Goal: Task Accomplishment & Management: Manage account settings

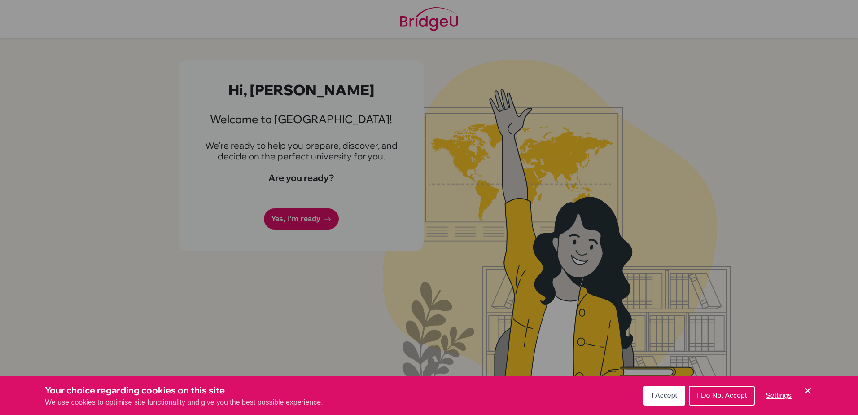
click at [681, 394] on button "I Accept" at bounding box center [665, 395] width 42 height 20
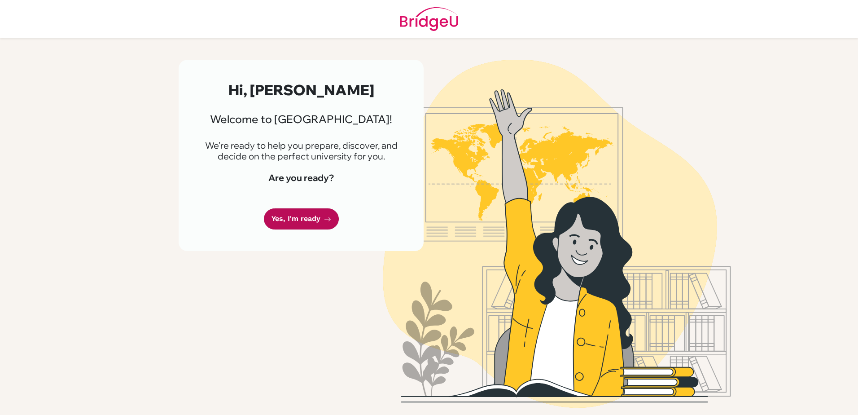
click at [282, 221] on link "Yes, I'm ready" at bounding box center [301, 218] width 75 height 21
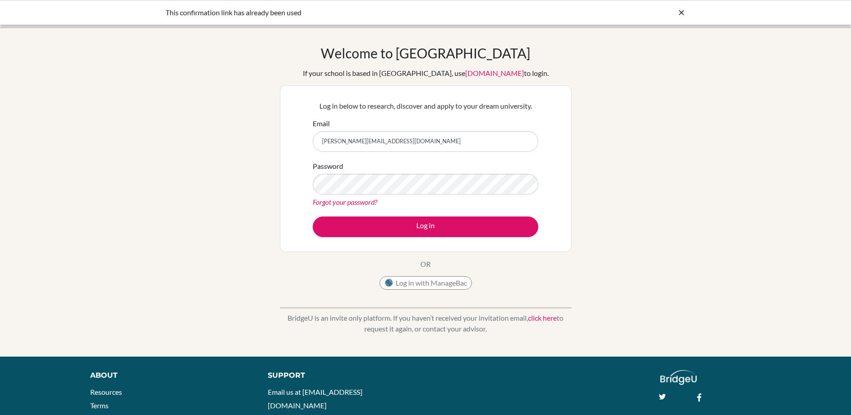
type input "Omer.tozluk@ellesmere.com"
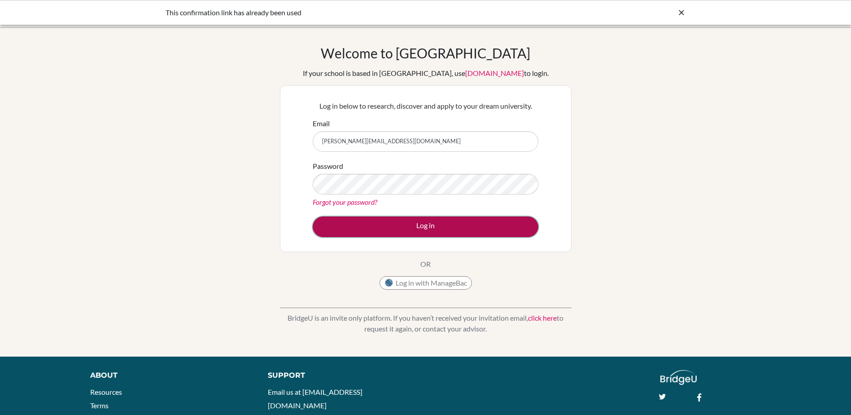
click at [507, 225] on button "Log in" at bounding box center [426, 226] width 226 height 21
